Goal: Task Accomplishment & Management: Manage account settings

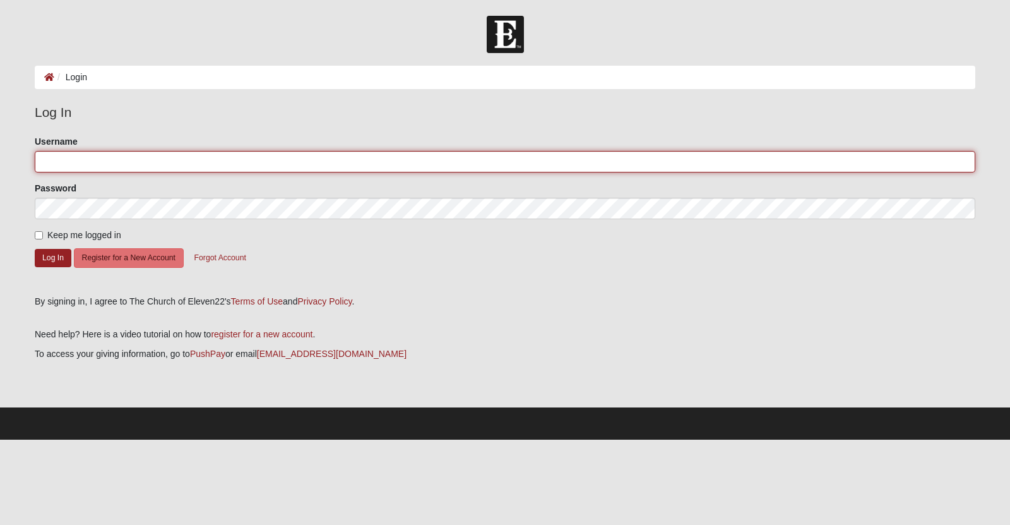
click at [51, 163] on input "Username" at bounding box center [505, 161] width 940 height 21
type input "tsquare097"
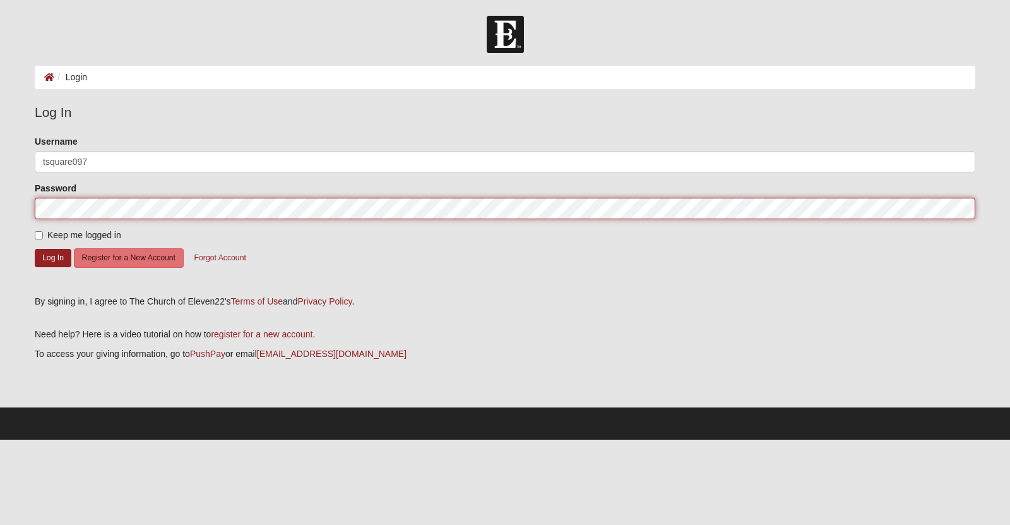
click at [35, 249] on button "Log In" at bounding box center [53, 258] width 37 height 18
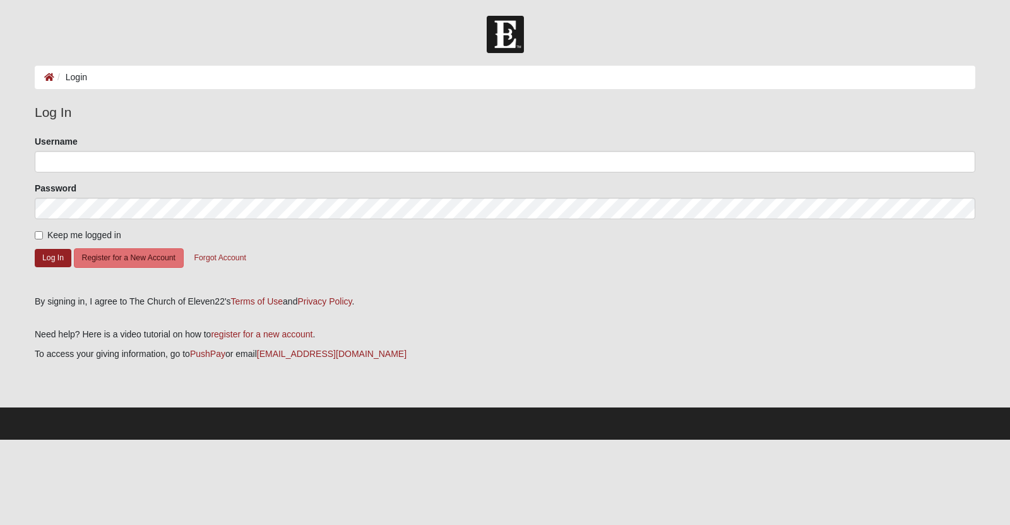
click at [479, 324] on div "Need help? Here is a video tutorial on how to register for a new account . To a…" at bounding box center [505, 354] width 940 height 92
click at [447, 324] on div "Need help? Here is a video tutorial on how to register for a new account . To a…" at bounding box center [505, 354] width 940 height 92
